Goal: Task Accomplishment & Management: Use online tool/utility

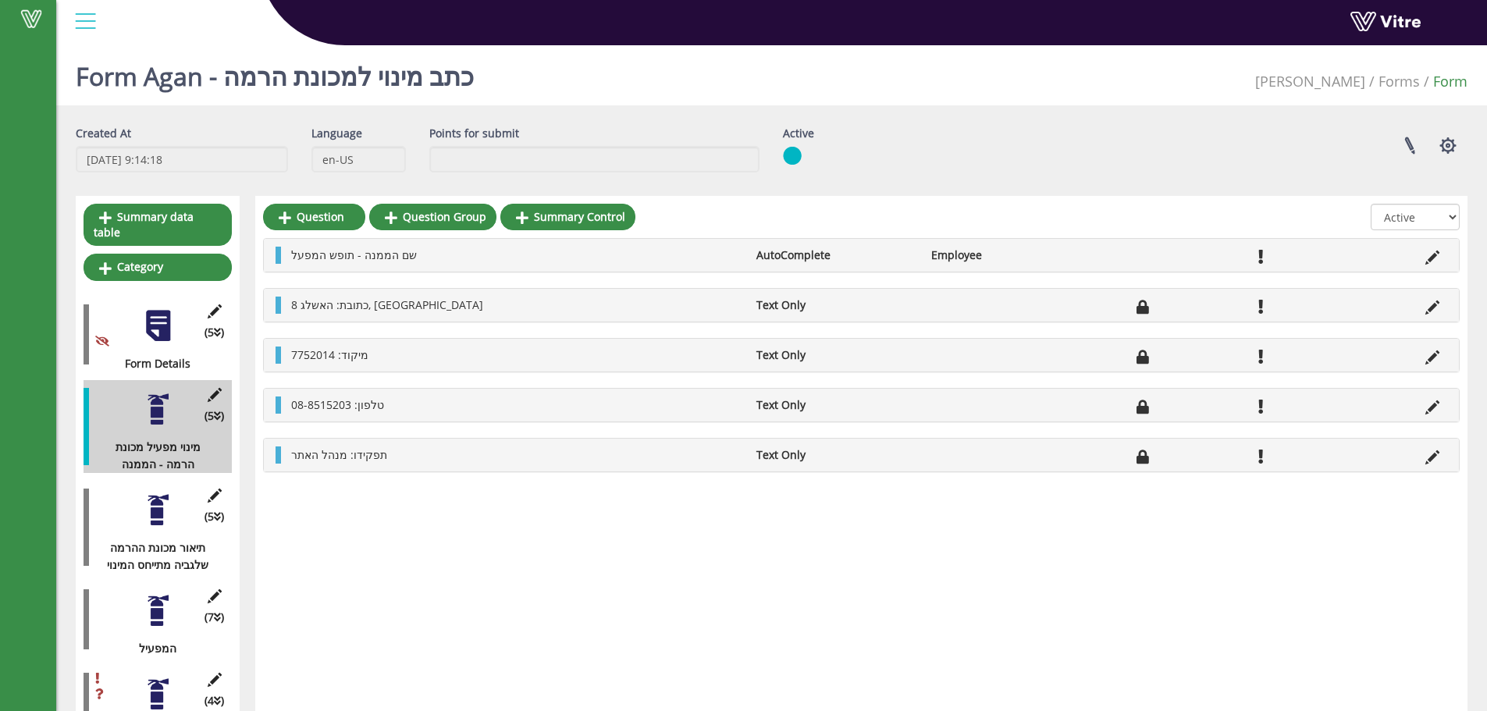
scroll to position [104, 0]
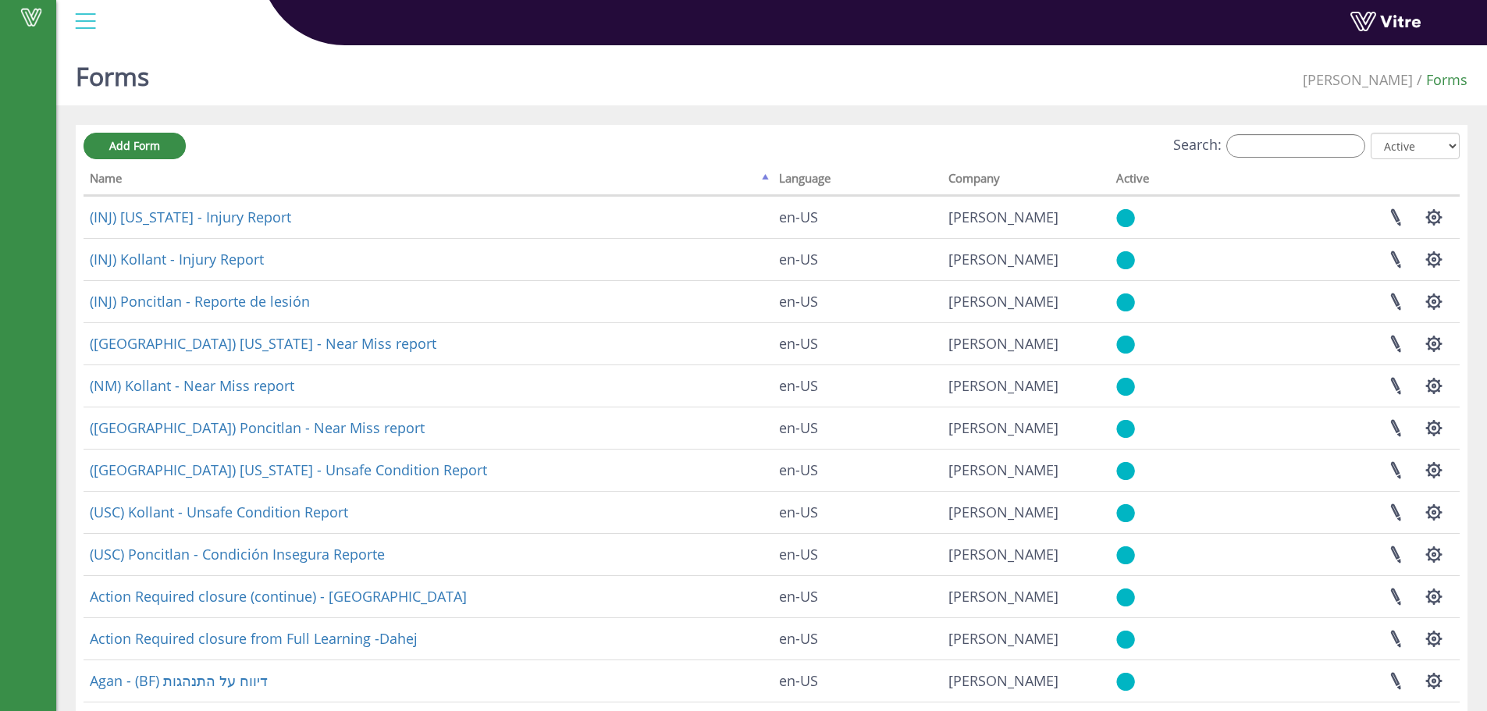
click at [1266, 160] on div "Search: All Active Not Active" at bounding box center [772, 147] width 1377 height 29
click at [1279, 141] on input "Search:" at bounding box center [1296, 145] width 139 height 23
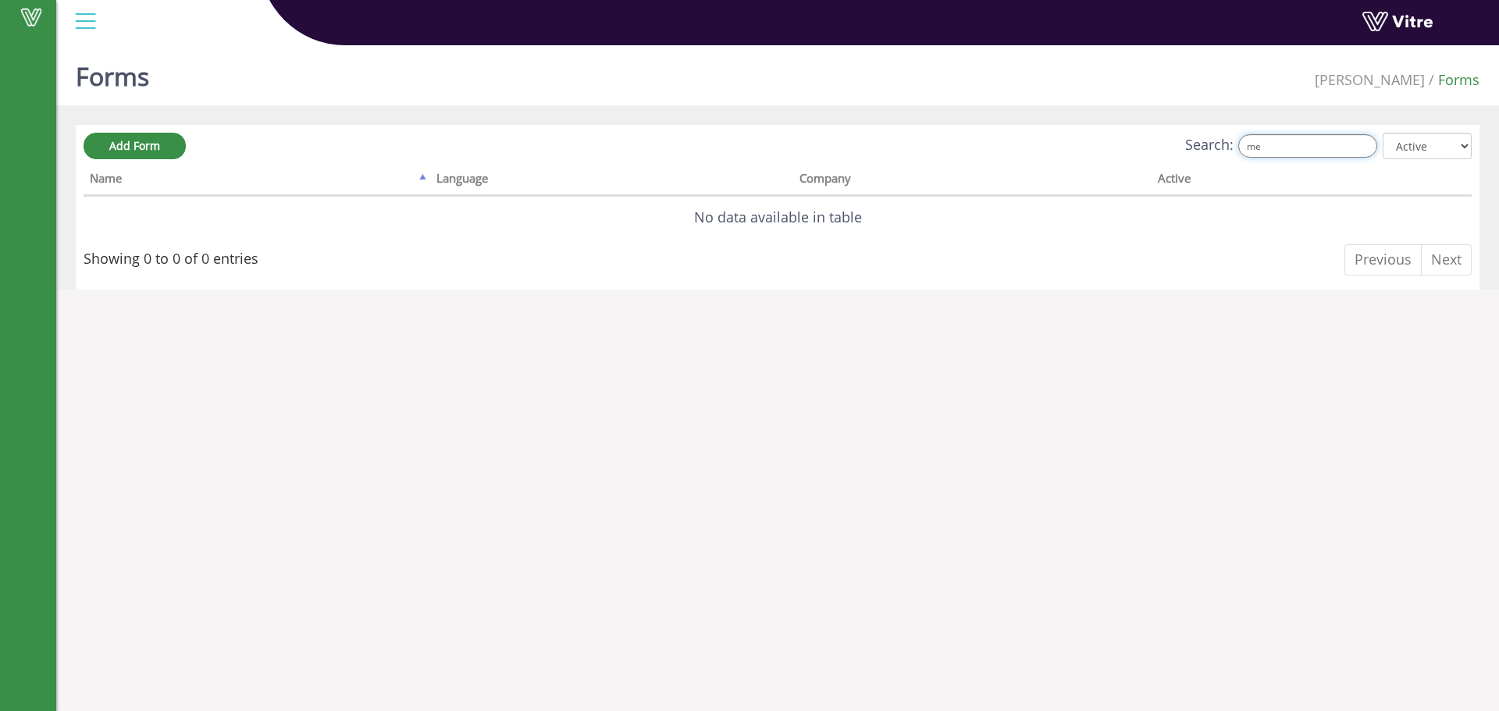
type input "m"
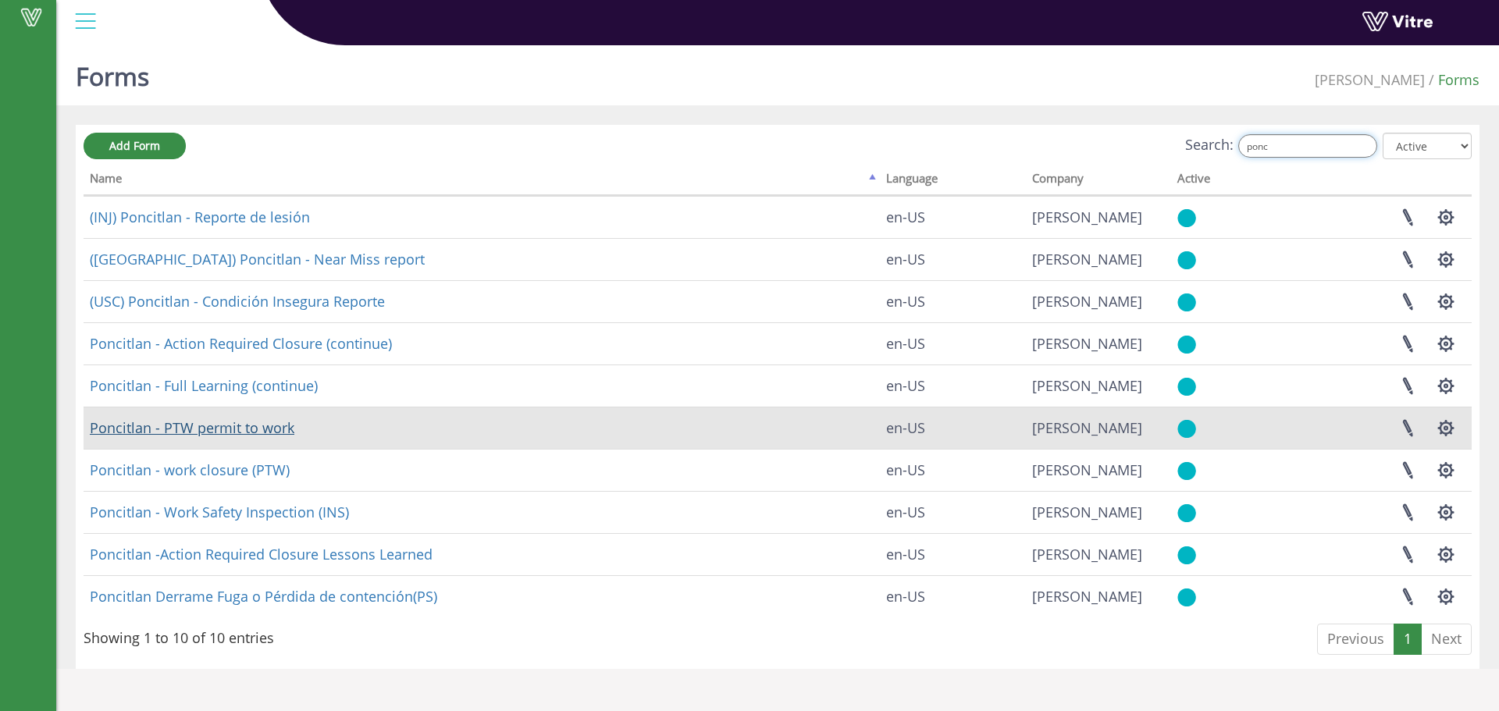
type input "ponc"
click at [269, 435] on link "Poncitlan - PTW permit to work" at bounding box center [192, 428] width 205 height 19
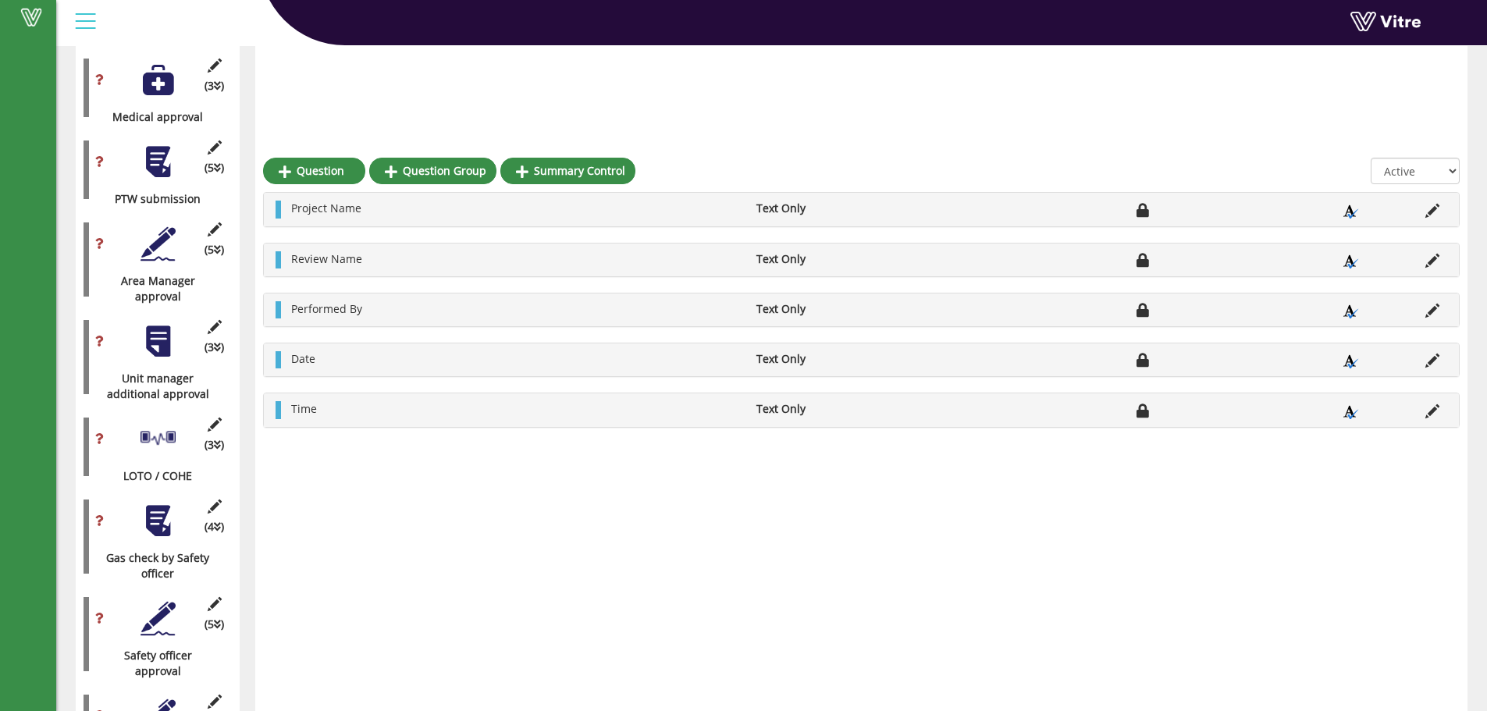
scroll to position [1249, 0]
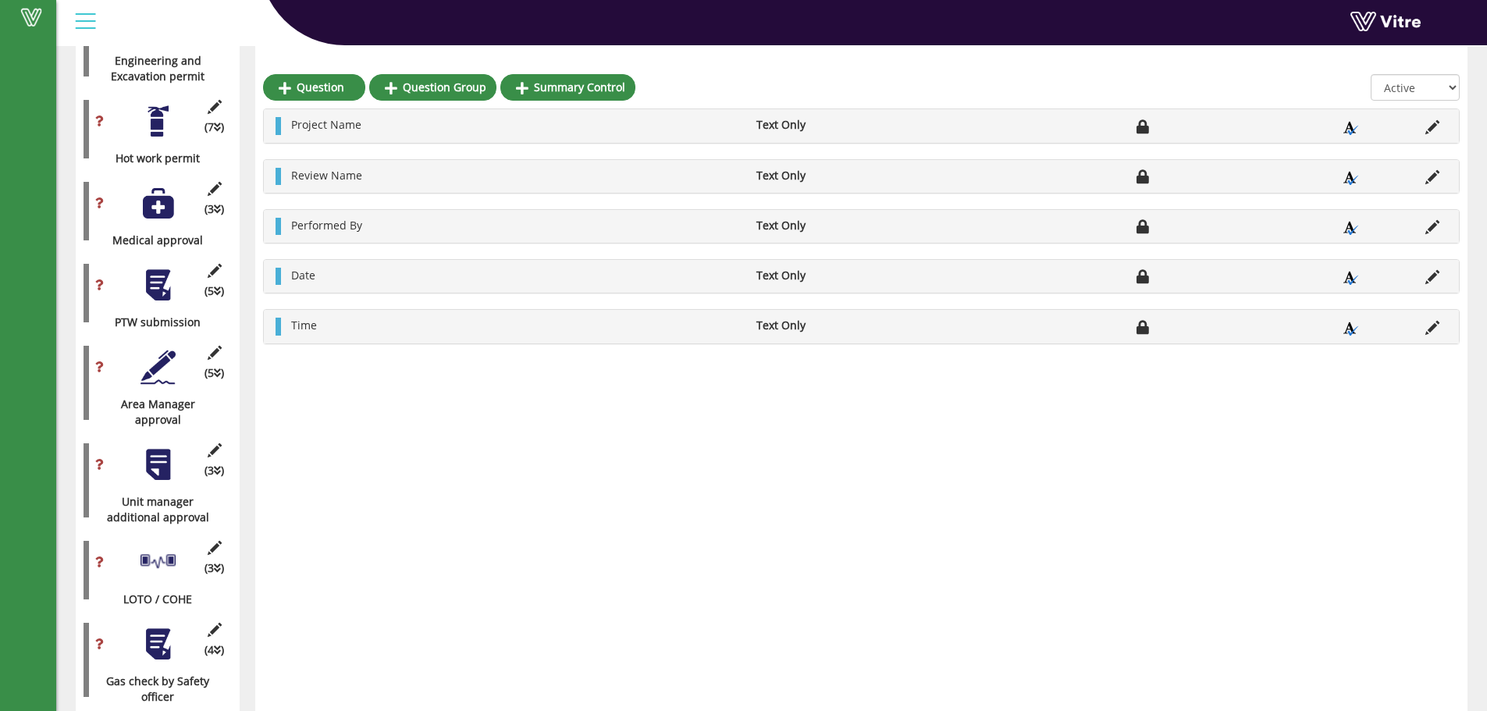
click at [173, 269] on div at bounding box center [158, 285] width 35 height 35
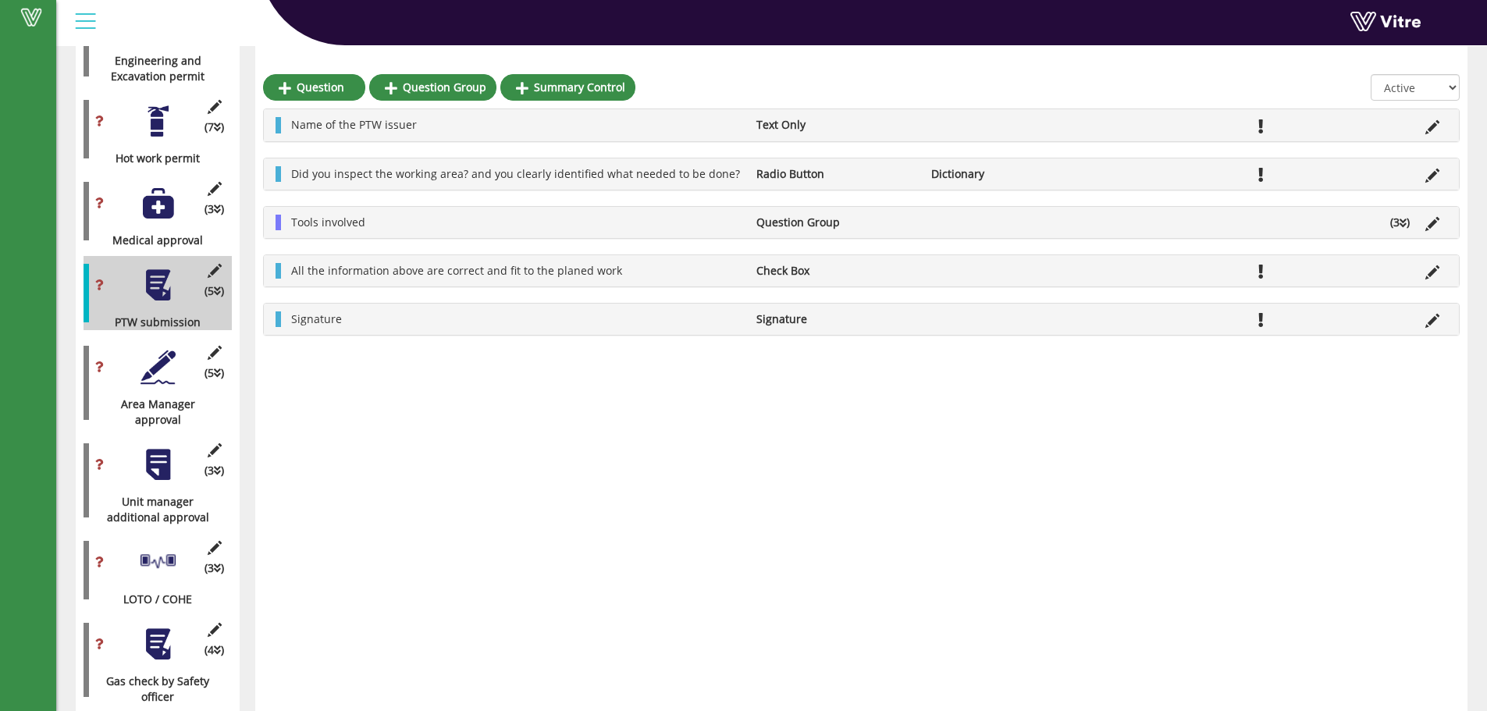
click at [168, 186] on div at bounding box center [158, 203] width 35 height 35
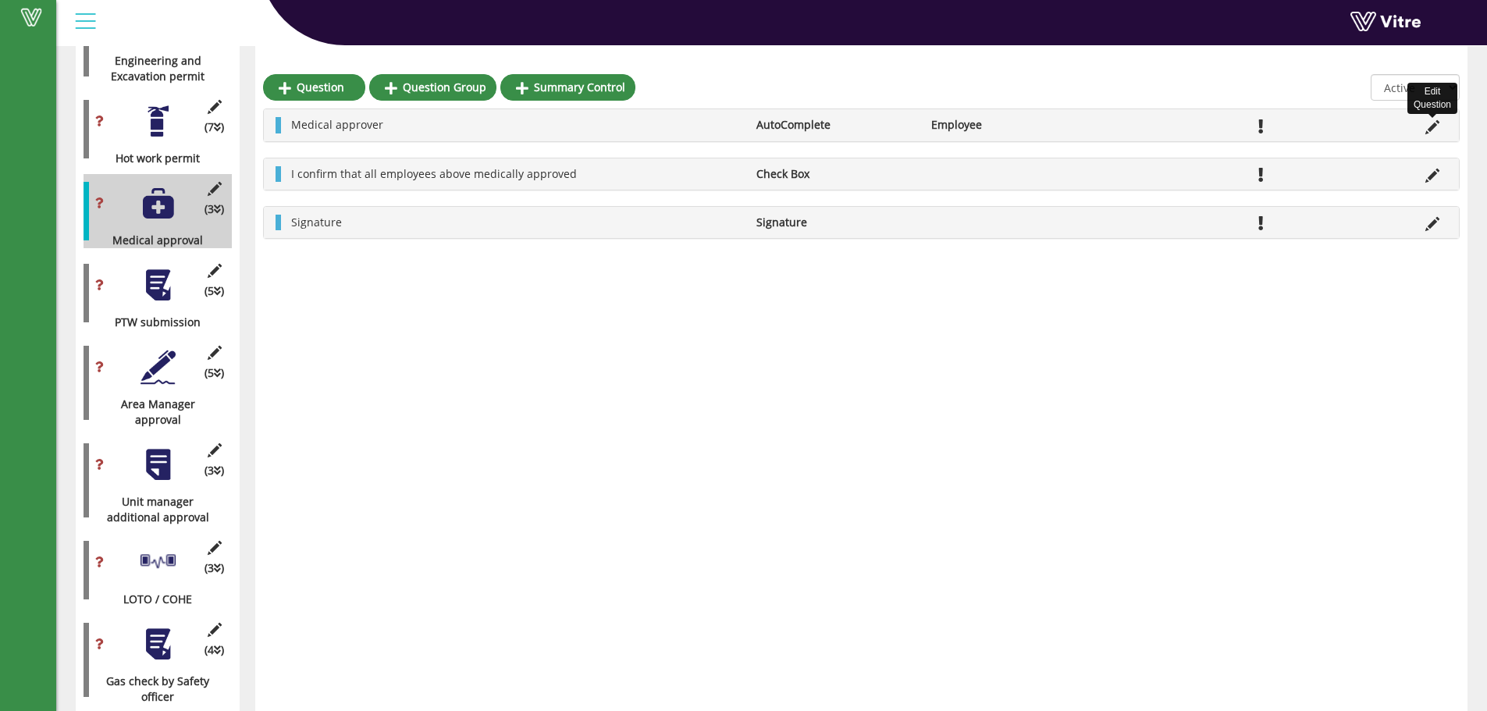
click at [1428, 125] on icon at bounding box center [1433, 127] width 14 height 14
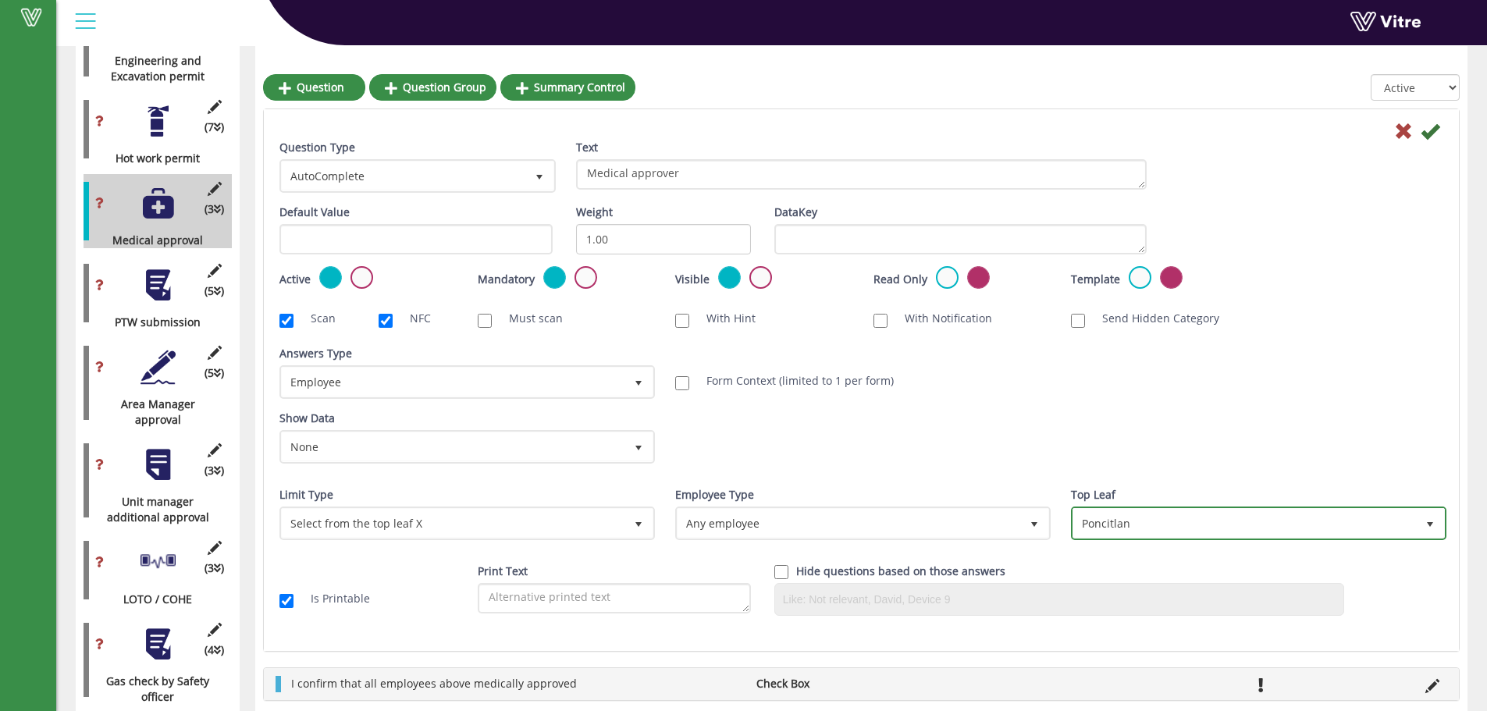
click at [1121, 523] on span "Poncitlan" at bounding box center [1245, 523] width 343 height 28
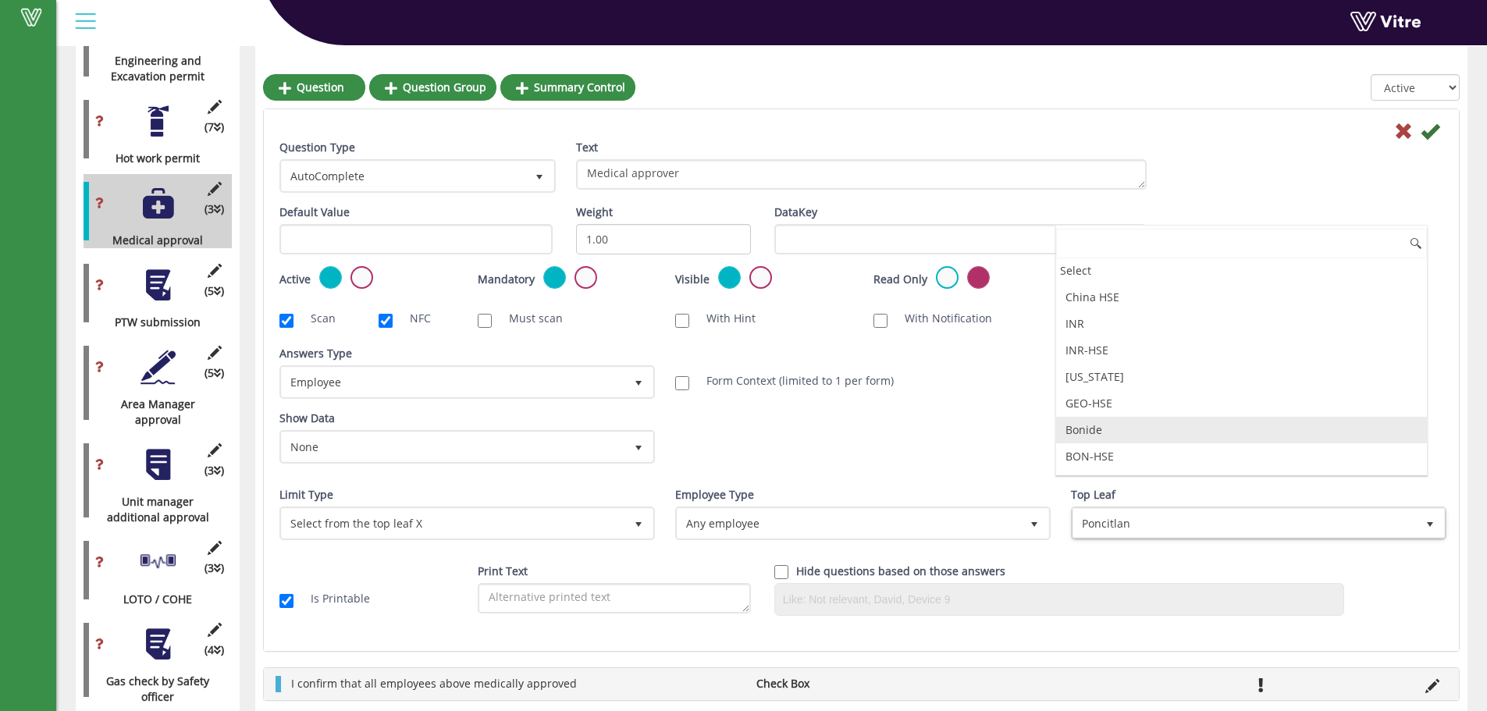
scroll to position [9475, 0]
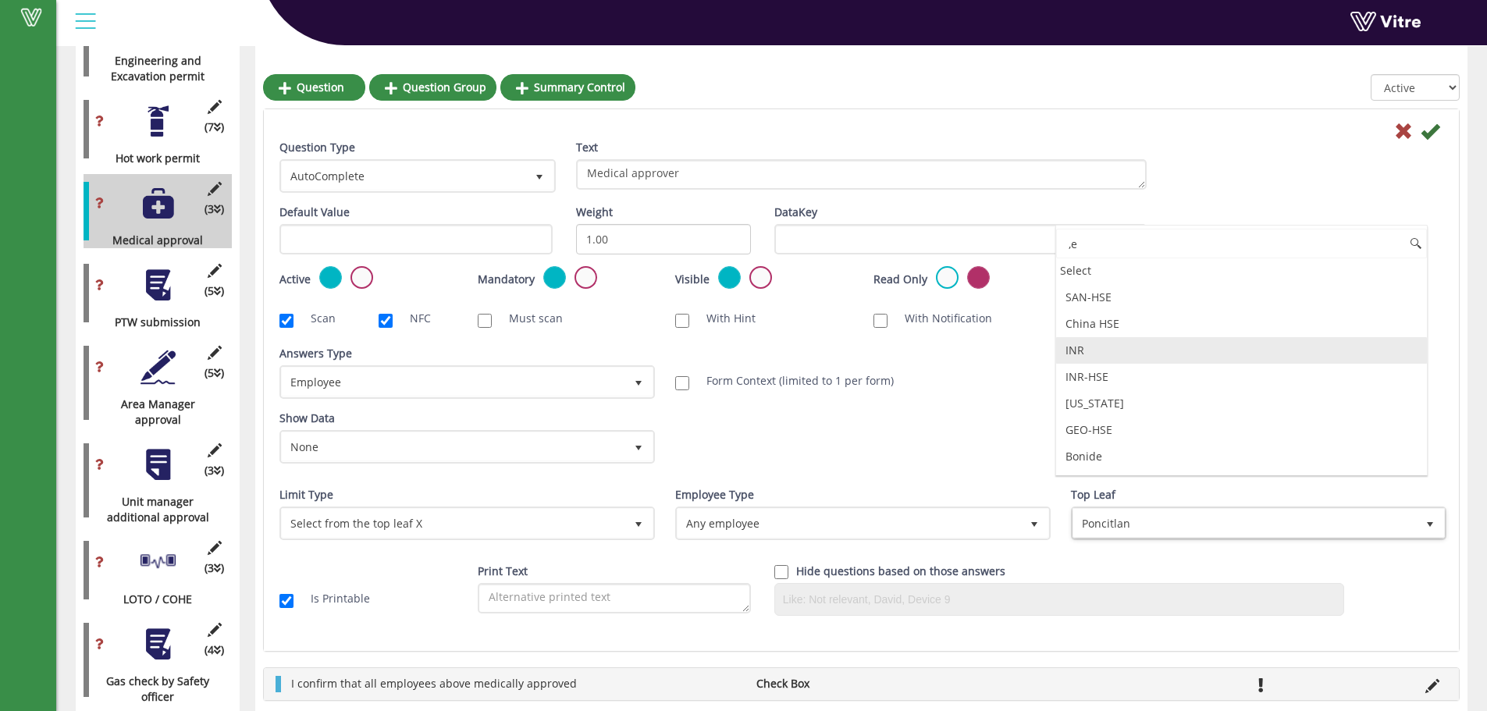
type input ","
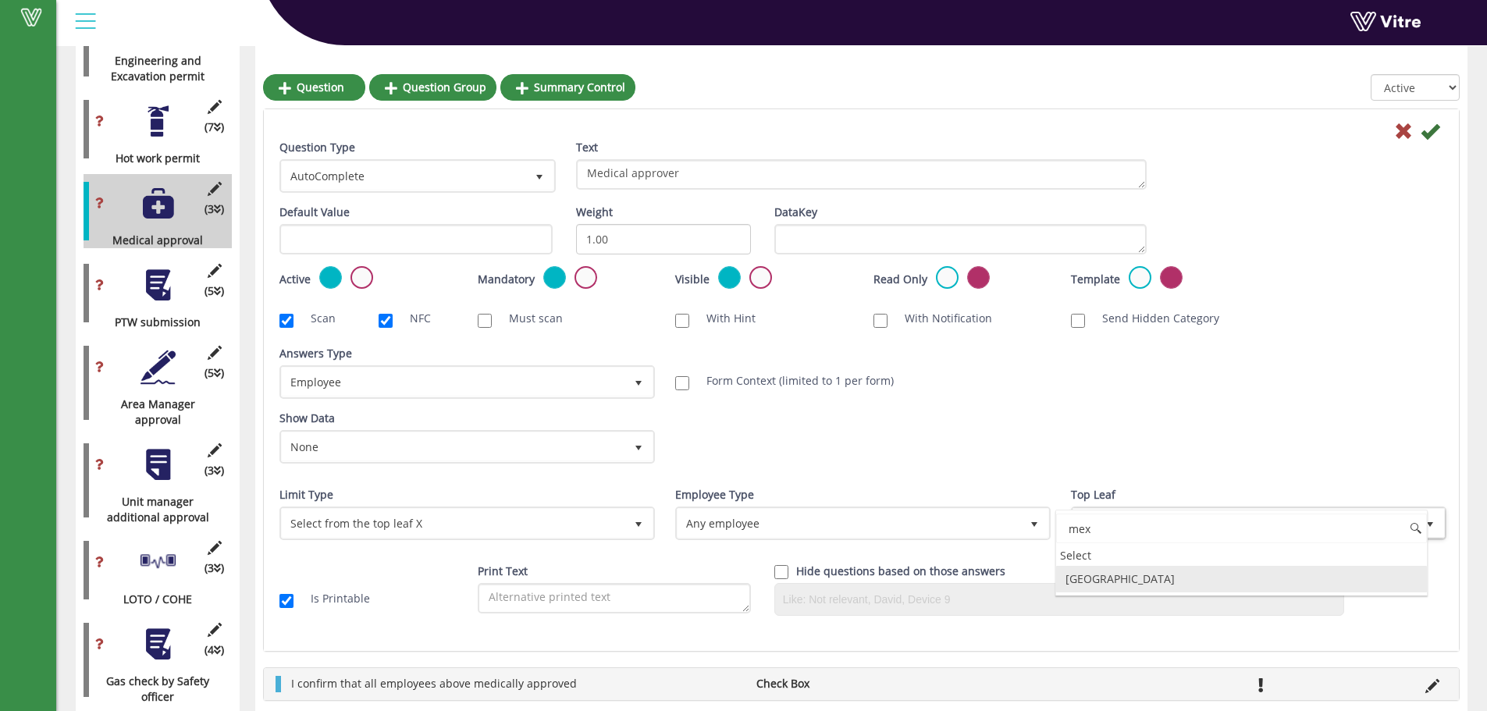
scroll to position [0, 0]
click at [1124, 575] on li "Mexico" at bounding box center [1241, 579] width 371 height 27
type input "mex"
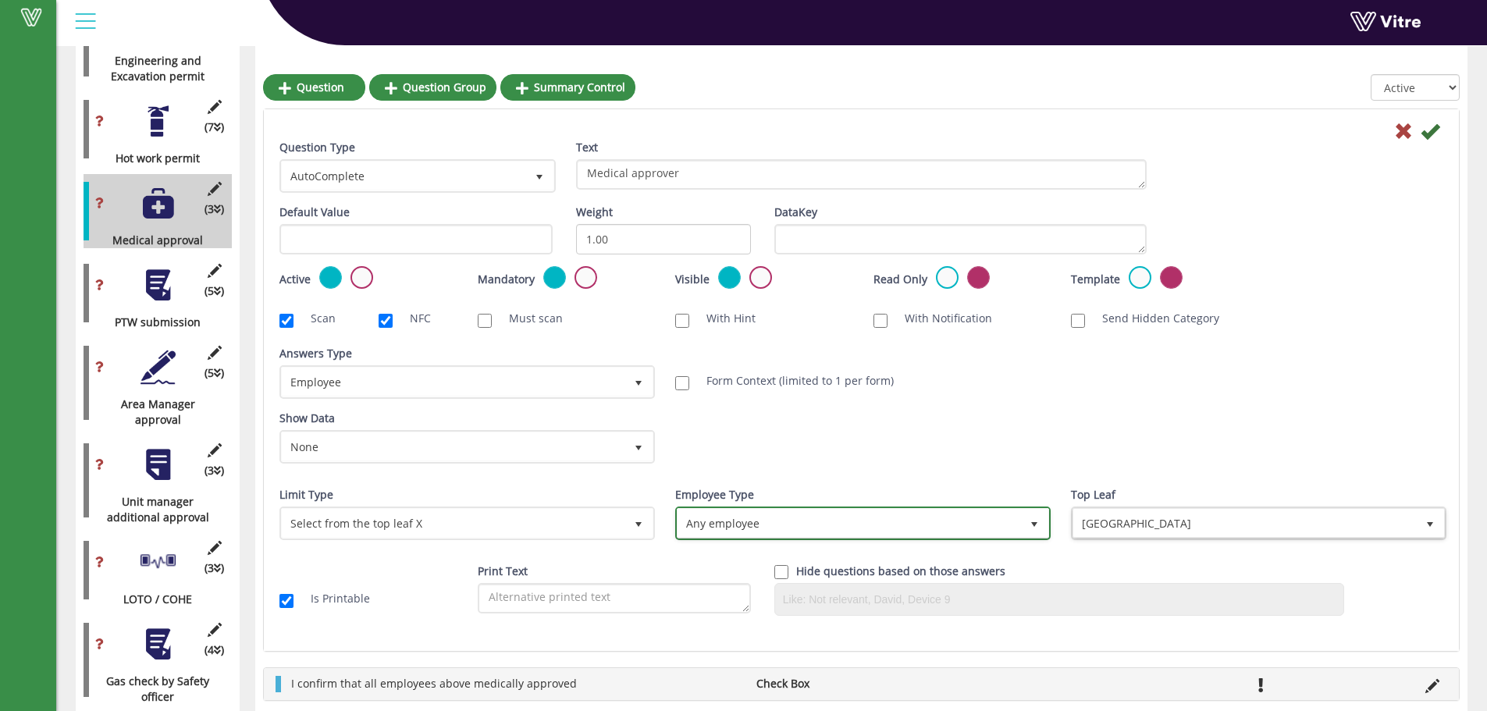
click at [813, 534] on span "Any employee" at bounding box center [849, 523] width 343 height 28
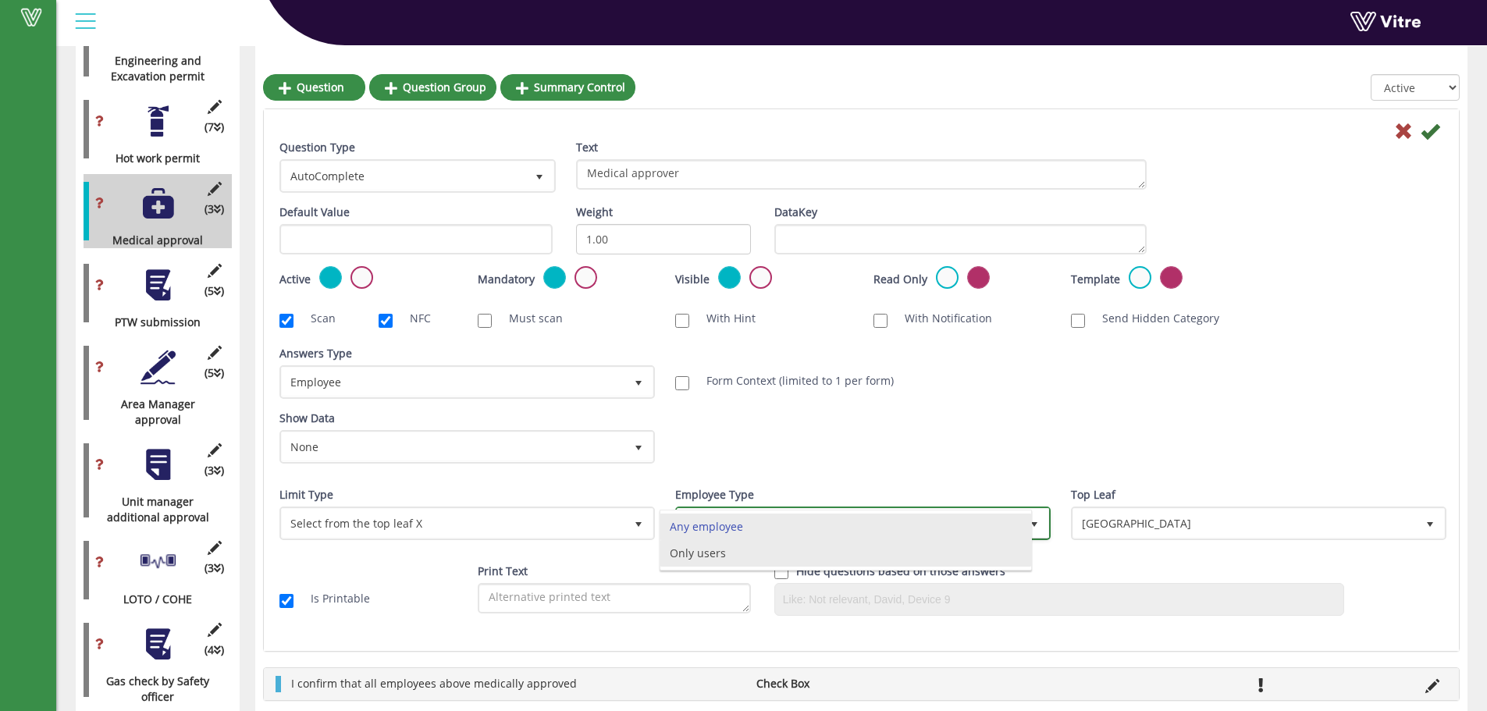
click at [740, 550] on li "Only users" at bounding box center [846, 553] width 371 height 27
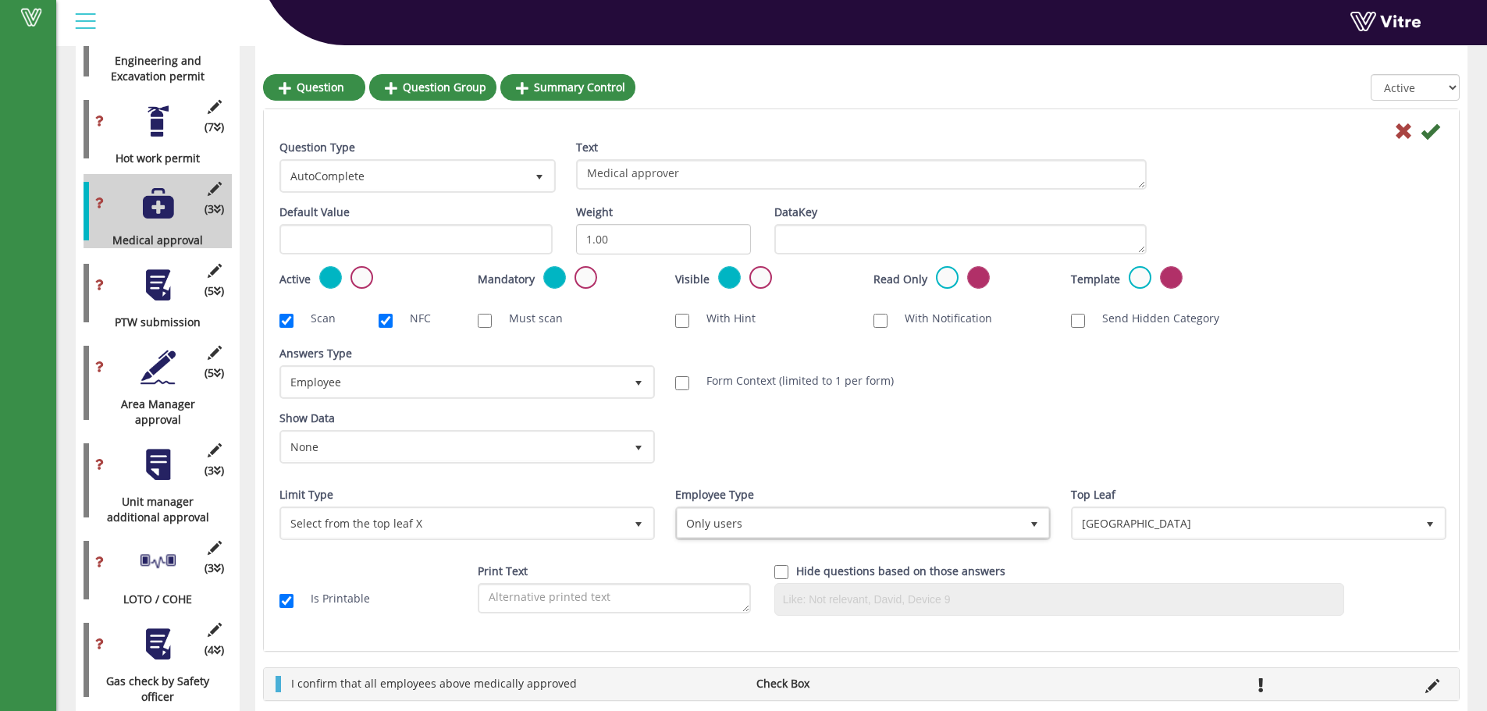
click at [1274, 327] on div "Scan NFC Must scan With Hint With Notification Send Hidden Category No Image Op…" at bounding box center [862, 318] width 1188 height 31
click at [1430, 136] on icon at bounding box center [1430, 131] width 19 height 19
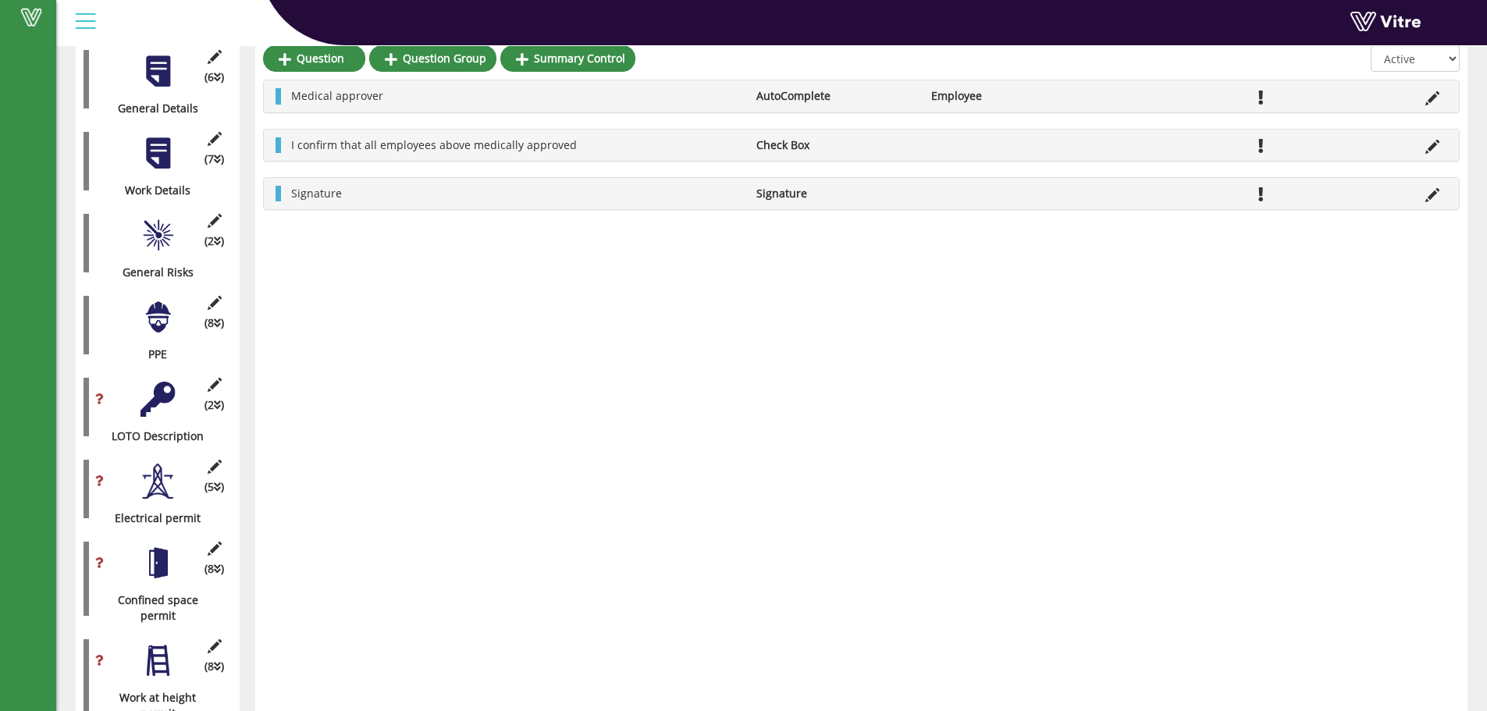
scroll to position [306, 0]
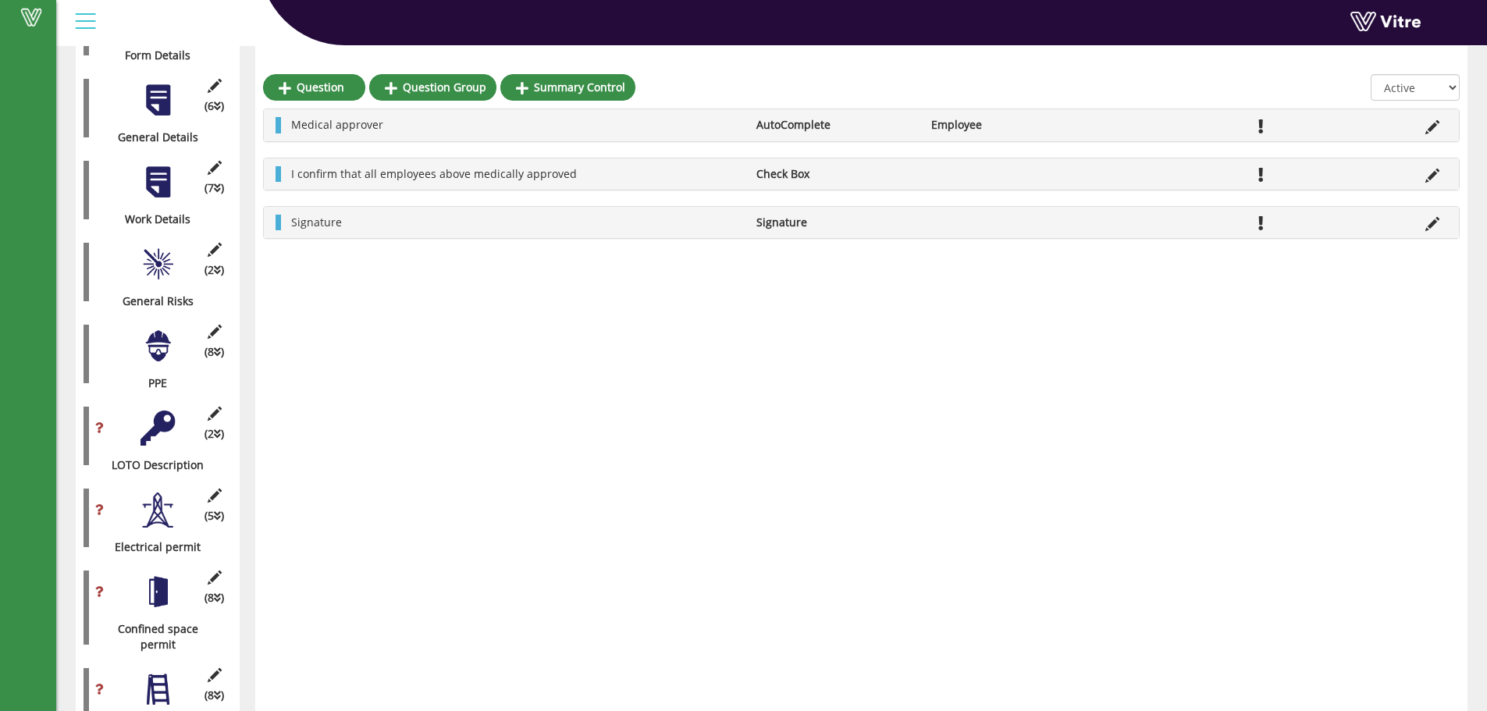
click at [176, 176] on div "(7 ) Work Details" at bounding box center [158, 190] width 148 height 74
click at [168, 166] on div at bounding box center [158, 182] width 35 height 35
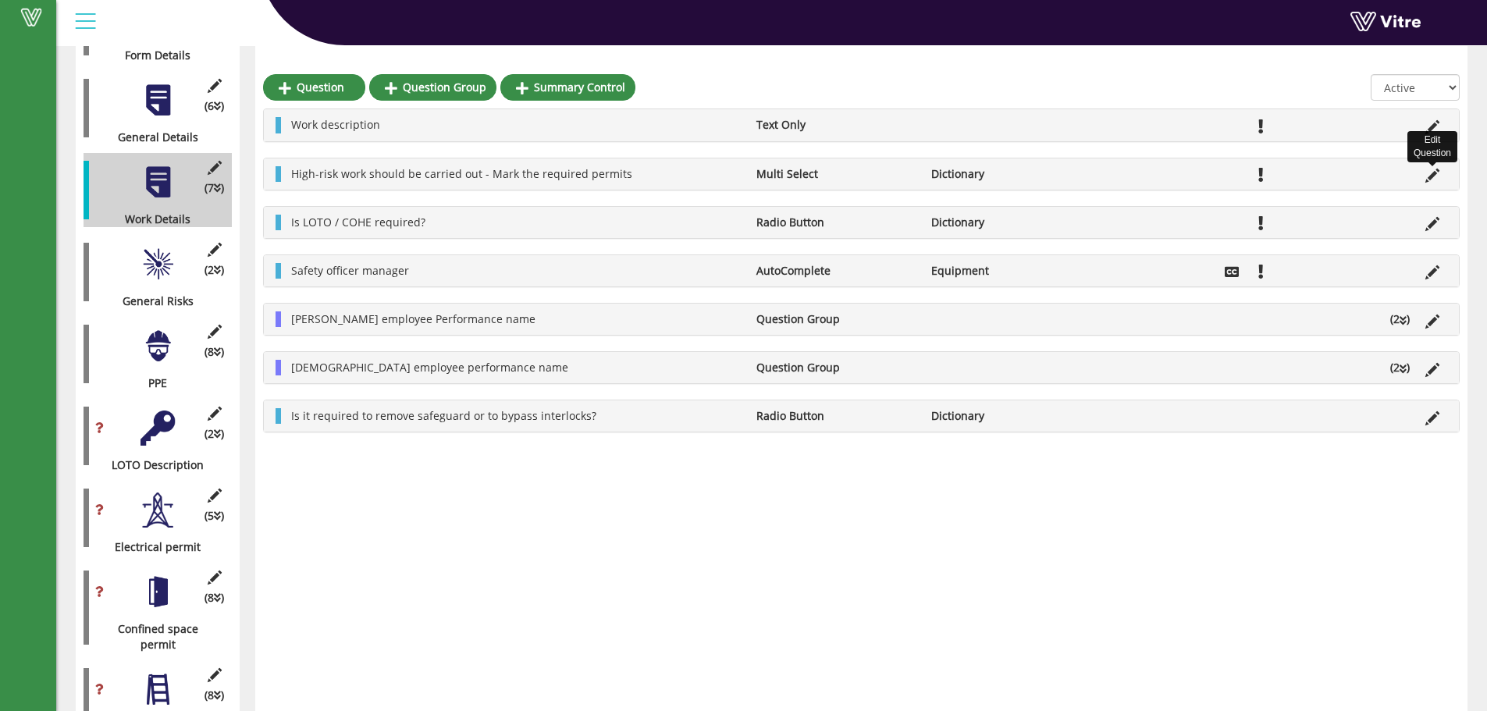
click at [1433, 177] on icon at bounding box center [1433, 176] width 14 height 14
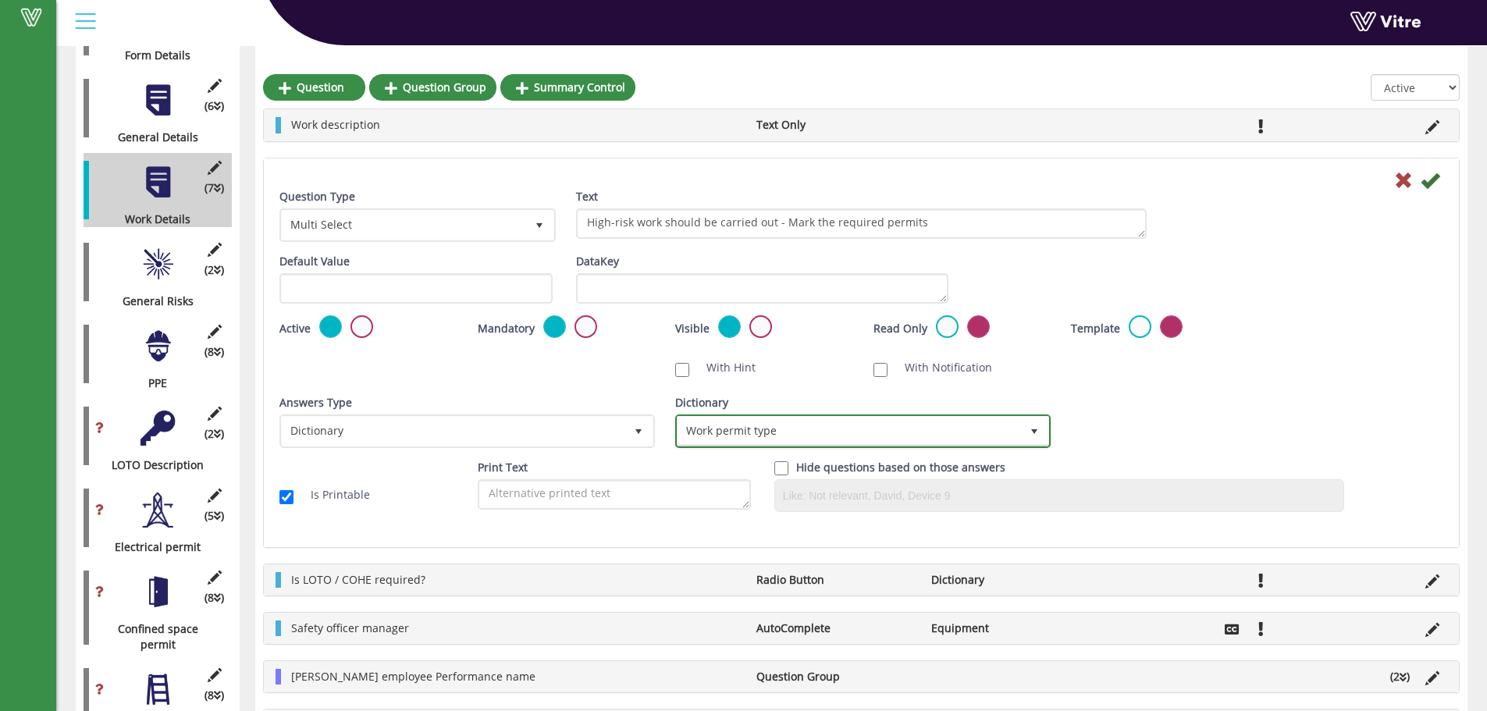
click at [895, 429] on span "Work permit type" at bounding box center [849, 431] width 343 height 28
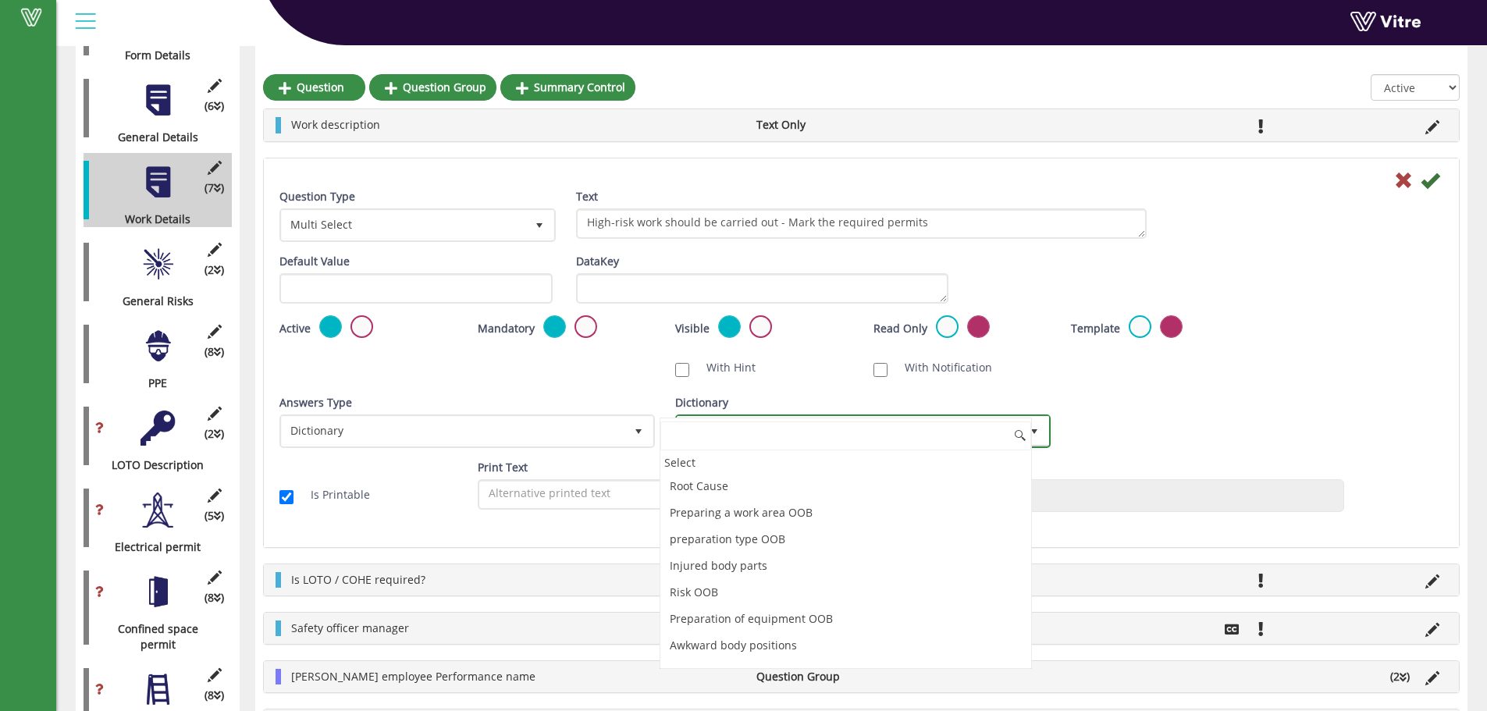
scroll to position [2172, 0]
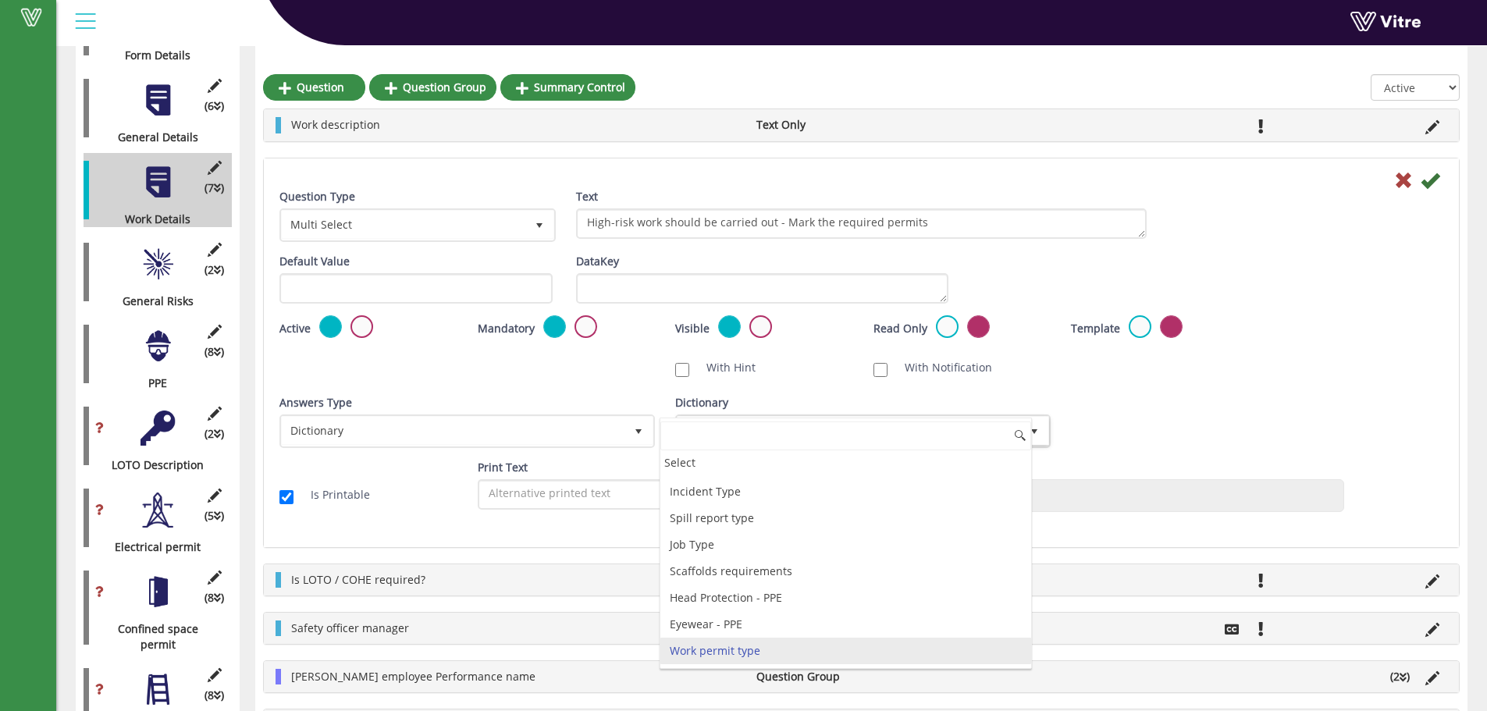
click at [1156, 390] on div "Question Type Multi Select 32 Text High-risk work should be carried out - Mark …" at bounding box center [862, 356] width 1164 height 335
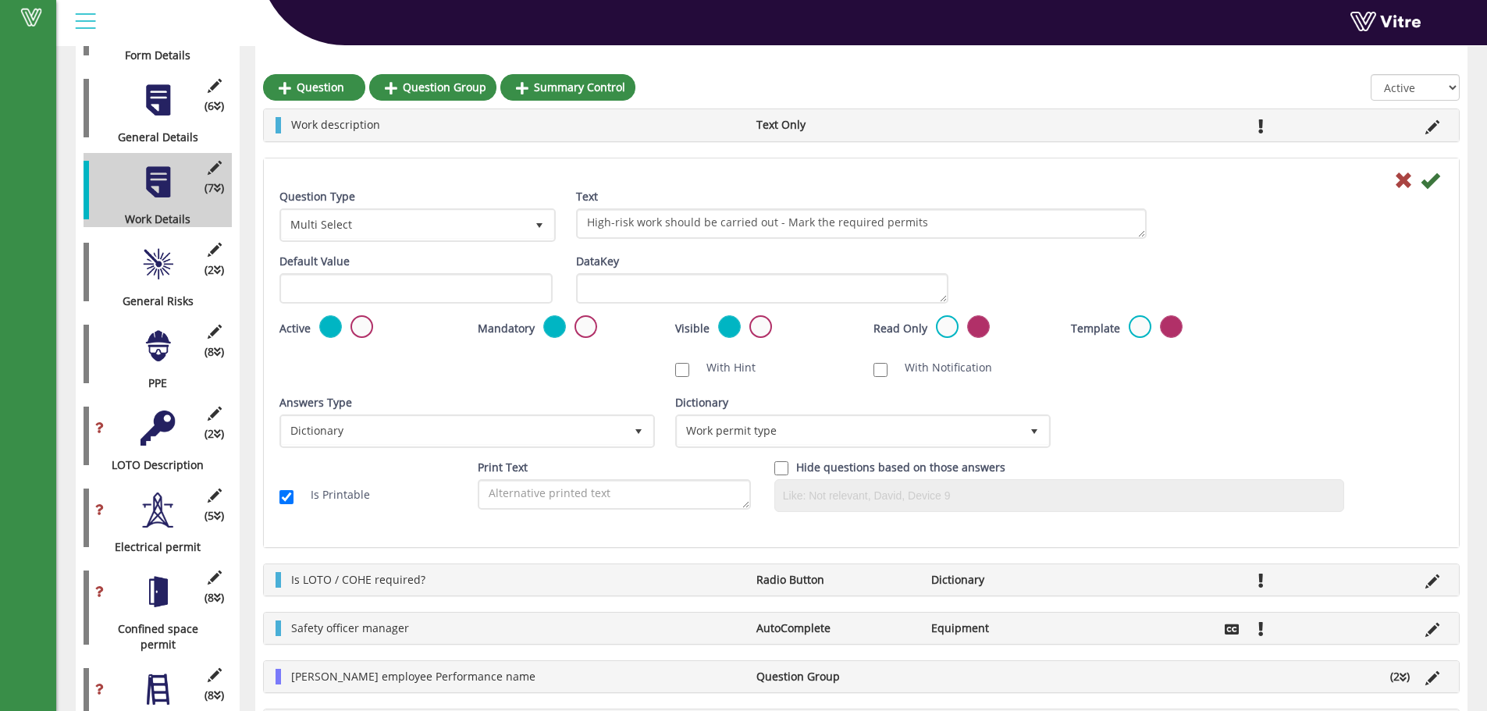
click at [1399, 173] on icon at bounding box center [1404, 180] width 19 height 19
